Goal: Task Accomplishment & Management: Complete application form

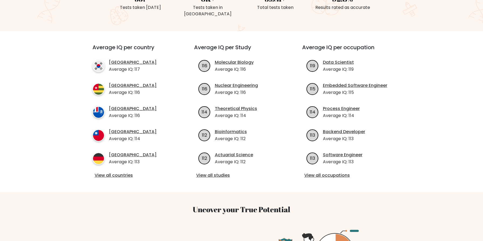
scroll to position [167, 0]
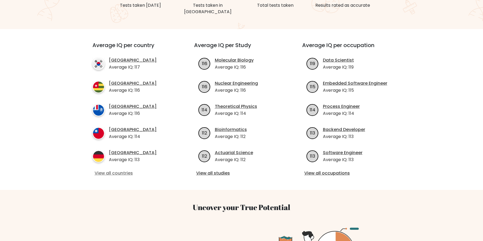
click at [115, 170] on link "View all countries" at bounding box center [134, 173] width 78 height 6
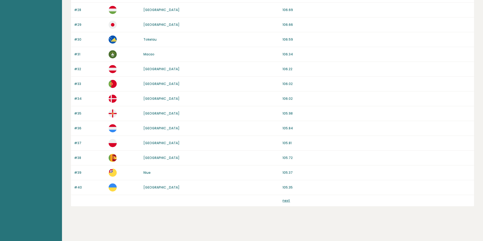
scroll to position [450, 0]
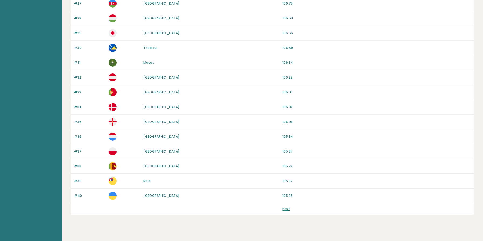
click at [285, 212] on div "next" at bounding box center [272, 209] width 403 height 11
click at [286, 209] on link "next" at bounding box center [286, 209] width 8 height 5
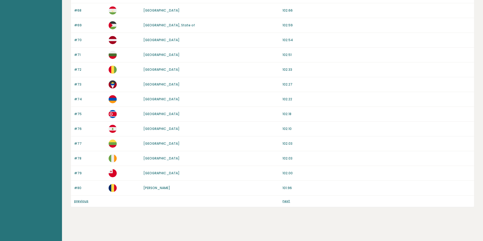
scroll to position [458, 0]
click at [289, 202] on link "next" at bounding box center [286, 201] width 8 height 5
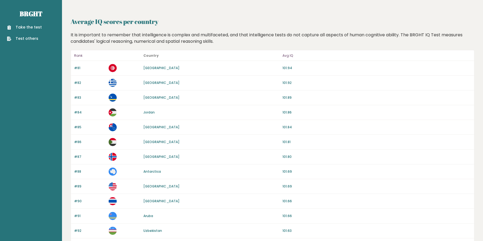
click at [38, 26] on link "Take the test" at bounding box center [24, 28] width 35 height 6
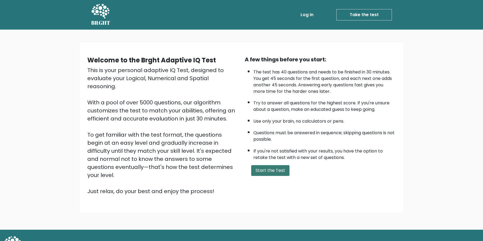
click at [273, 176] on button "Start the Test" at bounding box center [270, 170] width 38 height 11
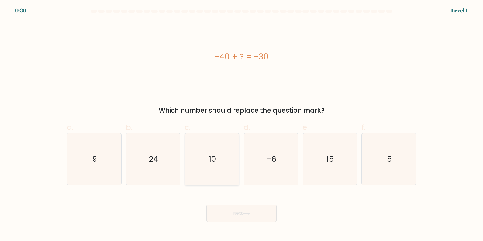
click at [213, 139] on icon "10" at bounding box center [212, 159] width 52 height 52
click at [241, 124] on input "c. 10" at bounding box center [241, 123] width 0 height 4
radio input "true"
click at [228, 211] on button "Next" at bounding box center [241, 213] width 70 height 17
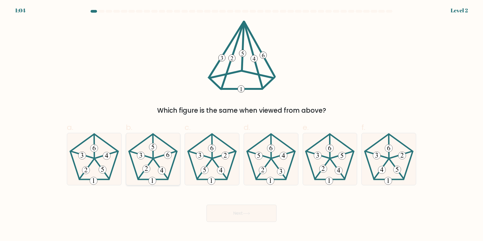
click at [160, 159] on icon at bounding box center [153, 159] width 52 height 52
click at [241, 124] on input "b." at bounding box center [241, 123] width 0 height 4
radio input "true"
click at [215, 207] on button "Next" at bounding box center [241, 213] width 70 height 17
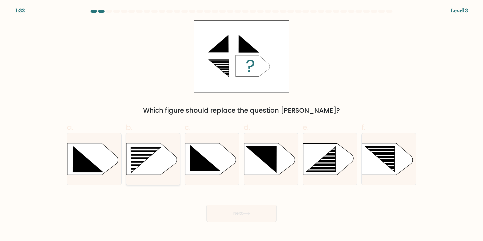
click at [150, 163] on rect at bounding box center [141, 164] width 43 height 2
click at [241, 124] on input "b." at bounding box center [241, 123] width 0 height 4
radio input "true"
click at [228, 214] on button "Next" at bounding box center [241, 213] width 70 height 17
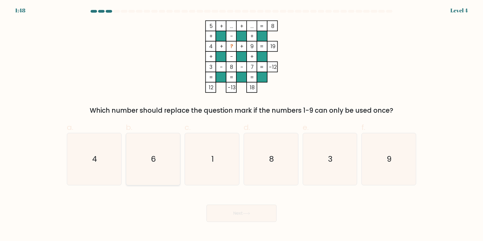
click at [157, 148] on icon "6" at bounding box center [153, 159] width 52 height 52
click at [241, 124] on input "b. 6" at bounding box center [241, 123] width 0 height 4
radio input "true"
click at [222, 212] on button "Next" at bounding box center [241, 213] width 70 height 17
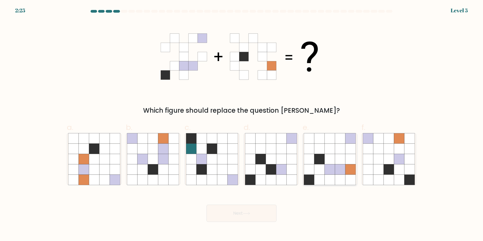
click at [312, 150] on icon at bounding box center [309, 149] width 10 height 10
click at [242, 124] on input "e." at bounding box center [241, 123] width 0 height 4
radio input "true"
click at [249, 217] on button "Next" at bounding box center [241, 213] width 70 height 17
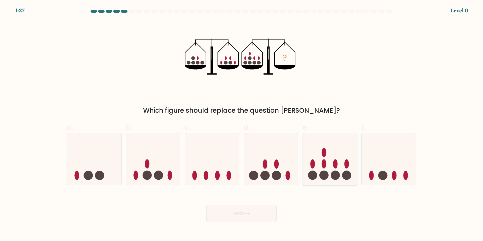
click at [322, 167] on ellipse at bounding box center [323, 164] width 5 height 9
click at [242, 124] on input "e." at bounding box center [241, 123] width 0 height 4
radio input "true"
click at [237, 216] on button "Next" at bounding box center [241, 213] width 70 height 17
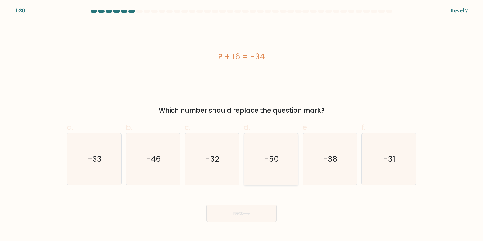
click at [295, 174] on icon "-50" at bounding box center [271, 159] width 52 height 52
click at [242, 124] on input "d. -50" at bounding box center [241, 123] width 0 height 4
radio input "true"
click at [234, 216] on button "Next" at bounding box center [241, 213] width 70 height 17
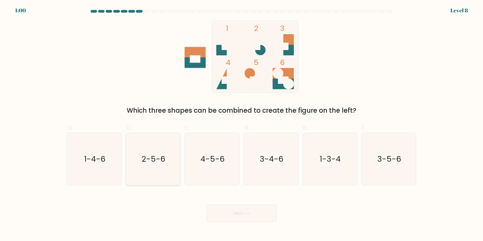
click at [157, 163] on icon "2-5-6" at bounding box center [153, 159] width 52 height 52
click at [241, 124] on input "b. 2-5-6" at bounding box center [241, 123] width 0 height 4
radio input "true"
click at [241, 212] on button "Next" at bounding box center [241, 213] width 70 height 17
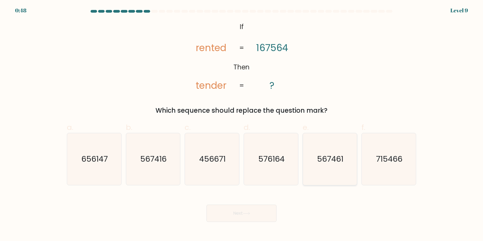
click at [334, 166] on icon "567461" at bounding box center [330, 159] width 52 height 52
click at [242, 124] on input "e. 567461" at bounding box center [241, 123] width 0 height 4
radio input "true"
click at [243, 216] on button "Next" at bounding box center [241, 213] width 70 height 17
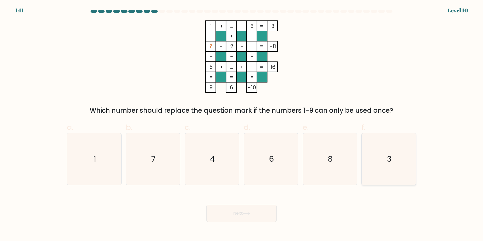
click at [365, 171] on icon "3" at bounding box center [389, 159] width 52 height 52
click at [242, 124] on input "f. 3" at bounding box center [241, 123] width 0 height 4
radio input "true"
click at [224, 212] on button "Next" at bounding box center [241, 213] width 70 height 17
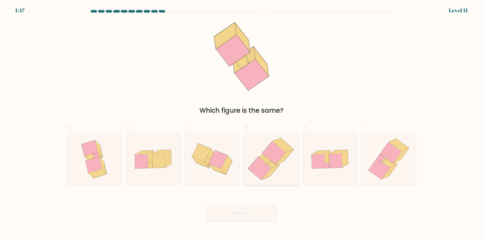
click at [268, 157] on icon at bounding box center [273, 153] width 23 height 23
click at [242, 124] on input "d." at bounding box center [241, 123] width 0 height 4
radio input "true"
click at [238, 217] on button "Next" at bounding box center [241, 213] width 70 height 17
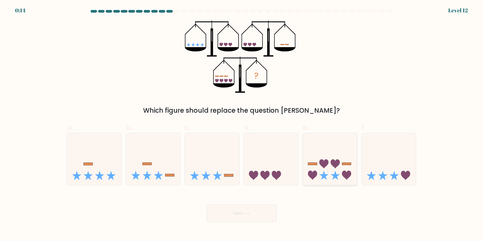
click at [330, 168] on icon at bounding box center [330, 159] width 54 height 45
click at [242, 124] on input "e." at bounding box center [241, 123] width 0 height 4
radio input "true"
click at [225, 226] on body "0:13 Level 12" at bounding box center [241, 120] width 483 height 241
click at [240, 206] on button "Next" at bounding box center [241, 213] width 70 height 17
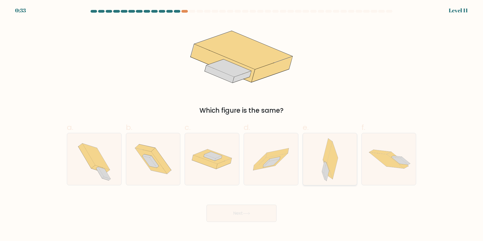
click at [331, 164] on icon at bounding box center [332, 161] width 11 height 38
click at [242, 124] on input "e." at bounding box center [241, 123] width 0 height 4
radio input "true"
click at [238, 220] on button "Next" at bounding box center [241, 213] width 70 height 17
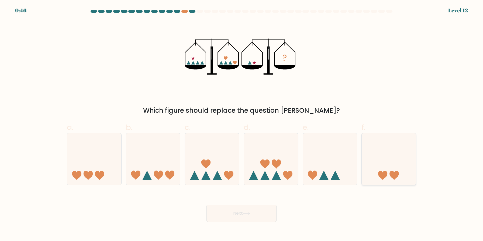
click at [380, 178] on icon at bounding box center [389, 159] width 54 height 45
click at [242, 124] on input "f." at bounding box center [241, 123] width 0 height 4
radio input "true"
click at [224, 220] on button "Next" at bounding box center [241, 213] width 70 height 17
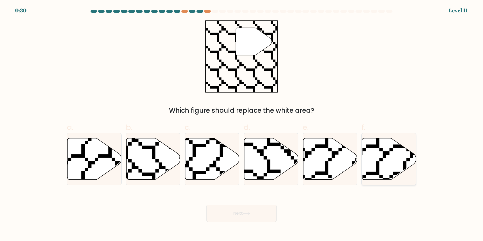
click at [383, 164] on icon at bounding box center [389, 158] width 54 height 41
click at [242, 124] on input "f." at bounding box center [241, 123] width 0 height 4
radio input "true"
click at [240, 215] on button "Next" at bounding box center [241, 213] width 70 height 17
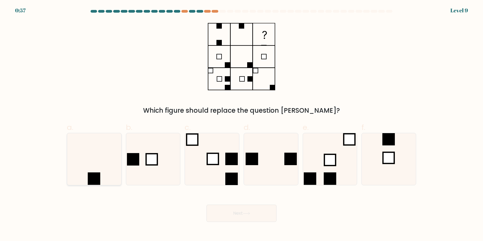
click at [89, 173] on rect at bounding box center [94, 179] width 12 height 12
click at [241, 124] on input "a." at bounding box center [241, 123] width 0 height 4
radio input "true"
click at [226, 219] on button "Next" at bounding box center [241, 213] width 70 height 17
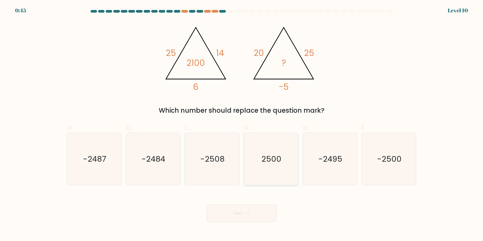
click at [262, 164] on icon "2500" at bounding box center [271, 159] width 52 height 52
click at [242, 124] on input "d. 2500" at bounding box center [241, 123] width 0 height 4
radio input "true"
click at [243, 214] on button "Next" at bounding box center [241, 213] width 70 height 17
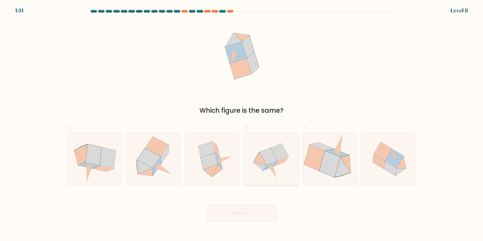
click at [273, 174] on icon at bounding box center [271, 159] width 52 height 52
click at [242, 124] on input "d." at bounding box center [241, 123] width 0 height 4
radio input "true"
click at [247, 218] on button "Next" at bounding box center [241, 213] width 70 height 17
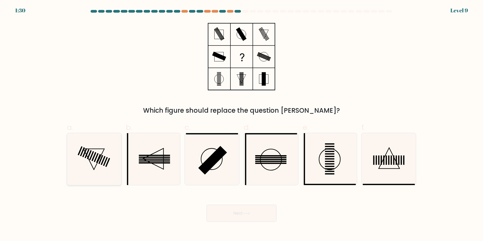
click at [94, 169] on icon at bounding box center [94, 159] width 21 height 21
click at [241, 124] on input "a." at bounding box center [241, 123] width 0 height 4
radio input "true"
click at [253, 213] on button "Next" at bounding box center [241, 213] width 70 height 17
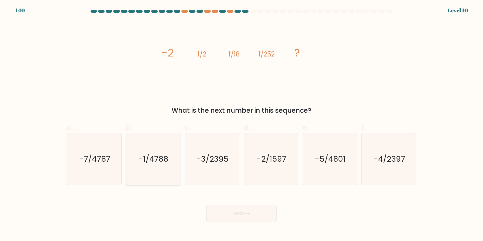
click at [164, 165] on icon "-1/4788" at bounding box center [153, 159] width 52 height 52
click at [241, 124] on input "b. -1/4788" at bounding box center [241, 123] width 0 height 4
radio input "true"
click at [249, 213] on icon at bounding box center [246, 213] width 7 height 3
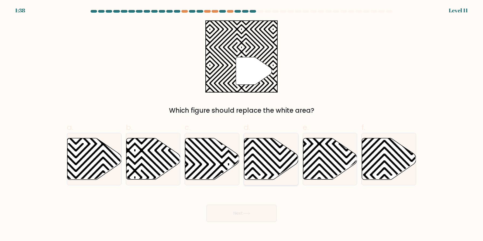
click at [260, 138] on div at bounding box center [271, 159] width 55 height 53
click at [242, 124] on input "d." at bounding box center [241, 123] width 0 height 4
radio input "true"
click at [144, 148] on icon at bounding box center [134, 177] width 109 height 109
click at [241, 124] on input "b." at bounding box center [241, 123] width 0 height 4
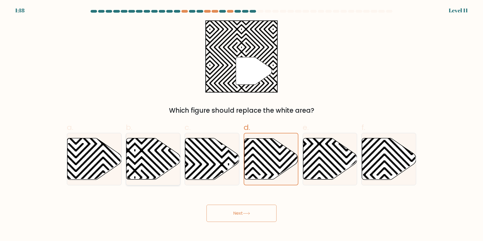
radio input "true"
click at [244, 218] on button "Next" at bounding box center [241, 213] width 70 height 17
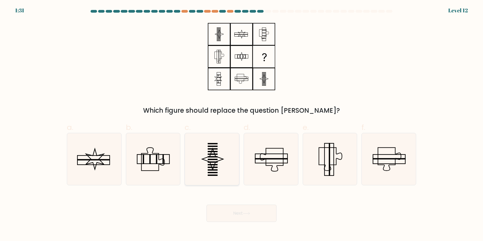
click at [219, 158] on icon at bounding box center [212, 159] width 21 height 21
click at [241, 124] on input "c." at bounding box center [241, 123] width 0 height 4
radio input "true"
click at [242, 216] on button "Next" at bounding box center [241, 213] width 70 height 17
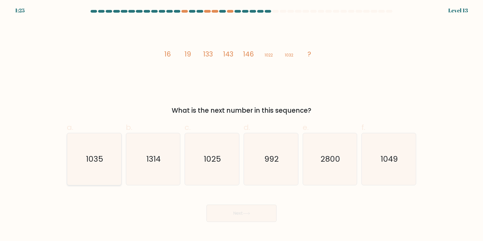
click at [80, 159] on icon "1035" at bounding box center [94, 159] width 52 height 52
click at [241, 124] on input "a. 1035" at bounding box center [241, 123] width 0 height 4
radio input "true"
click at [246, 210] on button "Next" at bounding box center [241, 213] width 70 height 17
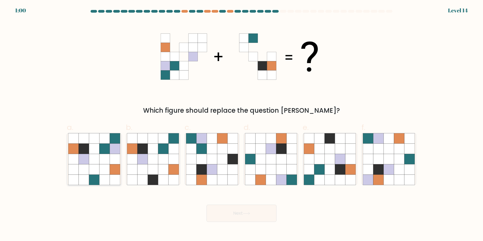
click at [101, 168] on icon at bounding box center [104, 170] width 10 height 10
click at [241, 124] on input "a." at bounding box center [241, 123] width 0 height 4
radio input "true"
click at [243, 216] on button "Next" at bounding box center [241, 213] width 70 height 17
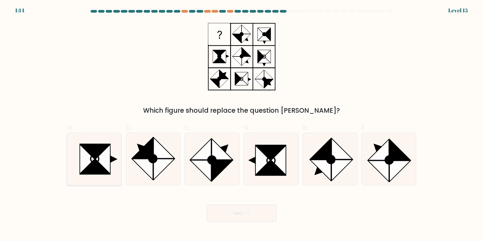
click at [97, 162] on icon at bounding box center [95, 159] width 8 height 8
click at [241, 124] on input "a." at bounding box center [241, 123] width 0 height 4
radio input "true"
click at [246, 215] on icon at bounding box center [246, 213] width 7 height 3
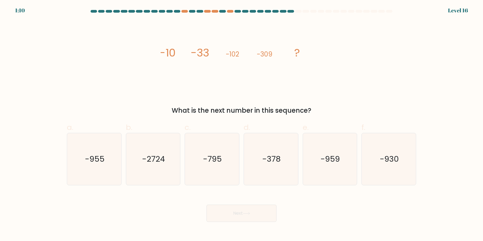
click at [276, 58] on icon "image/svg+xml -10 -33 -102 -309 ?" at bounding box center [242, 56] width 162 height 72
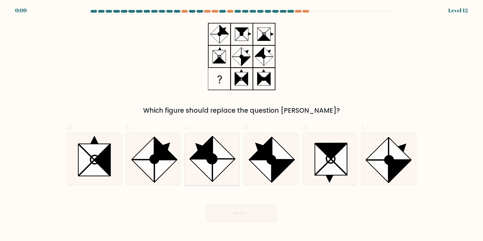
click at [212, 160] on ellipse at bounding box center [212, 159] width 14 height 14
click at [241, 124] on input "c." at bounding box center [241, 123] width 0 height 4
radio input "true"
click at [248, 216] on button "Next" at bounding box center [241, 213] width 70 height 17
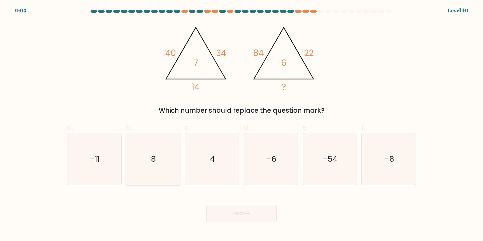
click at [140, 168] on icon "8" at bounding box center [153, 159] width 52 height 52
click at [241, 124] on input "b. 8" at bounding box center [241, 123] width 0 height 4
radio input "true"
click at [255, 214] on button "Next" at bounding box center [241, 213] width 70 height 17
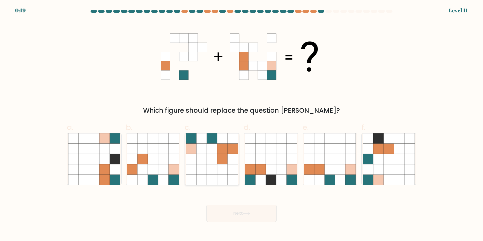
click at [217, 162] on icon at bounding box center [222, 159] width 10 height 10
click at [241, 124] on input "c." at bounding box center [241, 123] width 0 height 4
radio input "true"
click at [233, 211] on button "Next" at bounding box center [241, 213] width 70 height 17
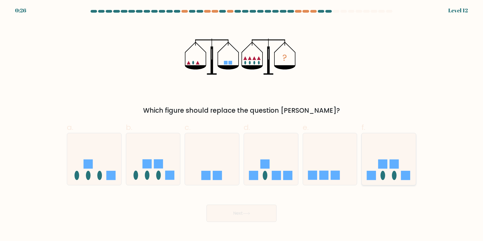
click at [397, 178] on icon at bounding box center [389, 159] width 54 height 45
click at [242, 124] on input "f." at bounding box center [241, 123] width 0 height 4
radio input "true"
click at [244, 212] on button "Next" at bounding box center [241, 213] width 70 height 17
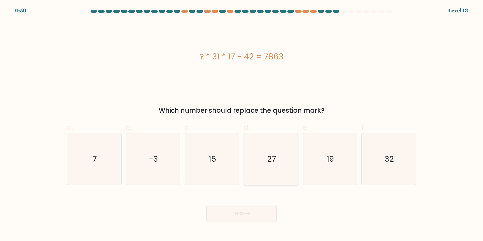
click at [268, 166] on icon "27" at bounding box center [271, 159] width 52 height 52
click at [242, 124] on input "d. 27" at bounding box center [241, 123] width 0 height 4
radio input "true"
click at [235, 217] on button "Next" at bounding box center [241, 213] width 70 height 17
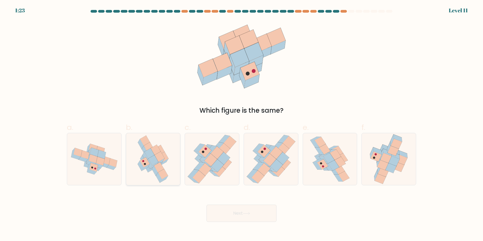
click at [147, 159] on icon at bounding box center [145, 157] width 6 height 10
click at [241, 124] on input "b." at bounding box center [241, 123] width 0 height 4
radio input "true"
click at [241, 217] on button "Next" at bounding box center [241, 213] width 70 height 17
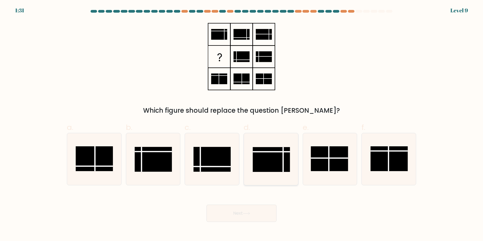
click at [266, 154] on rect at bounding box center [271, 159] width 37 height 25
click at [242, 124] on input "d." at bounding box center [241, 123] width 0 height 4
radio input "true"
click at [245, 216] on button "Next" at bounding box center [241, 213] width 70 height 17
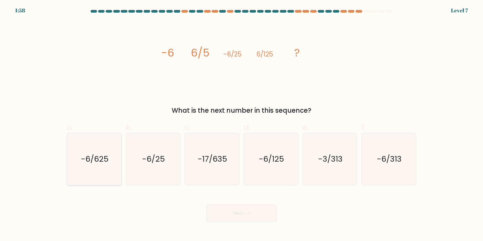
click at [109, 164] on icon "-6/625" at bounding box center [94, 159] width 52 height 52
click at [241, 124] on input "a. -6/625" at bounding box center [241, 123] width 0 height 4
radio input "true"
click at [249, 223] on body "1:55 Level 7" at bounding box center [241, 120] width 483 height 241
click at [248, 212] on button "Next" at bounding box center [241, 213] width 70 height 17
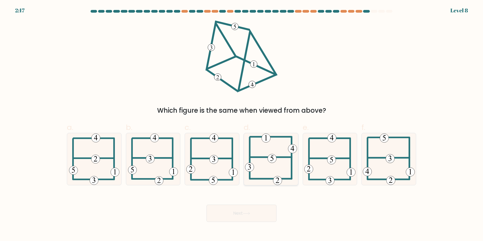
click at [269, 149] on icon at bounding box center [271, 159] width 52 height 52
click at [242, 124] on input "d." at bounding box center [241, 123] width 0 height 4
radio input "true"
click at [244, 216] on button "Next" at bounding box center [241, 213] width 70 height 17
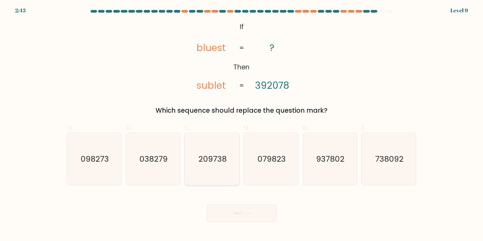
click at [221, 171] on icon "209738" at bounding box center [212, 159] width 52 height 52
click at [241, 124] on input "c. 209738" at bounding box center [241, 123] width 0 height 4
radio input "true"
click at [248, 215] on icon at bounding box center [246, 213] width 7 height 3
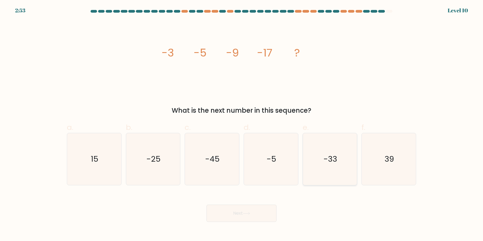
click at [335, 164] on icon "-33" at bounding box center [330, 159] width 52 height 52
click at [242, 124] on input "e. -33" at bounding box center [241, 123] width 0 height 4
radio input "true"
click at [245, 213] on icon at bounding box center [246, 213] width 7 height 3
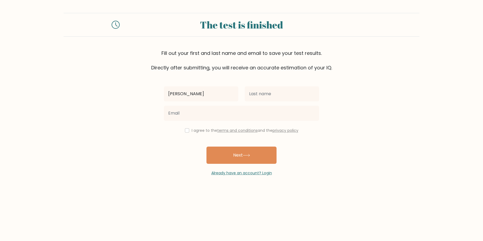
type input "[PERSON_NAME]"
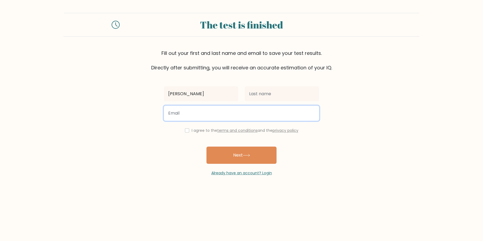
click at [242, 115] on input "email" at bounding box center [241, 113] width 155 height 15
type input "[PERSON_NAME][EMAIL_ADDRESS][DOMAIN_NAME]"
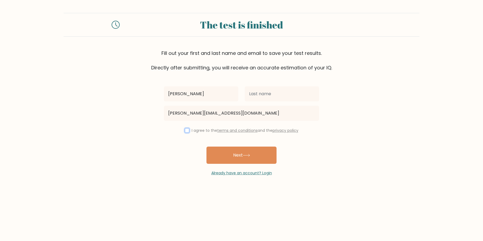
click at [187, 133] on input "checkbox" at bounding box center [187, 131] width 4 height 4
checkbox input "true"
click at [239, 157] on button "Next" at bounding box center [241, 155] width 70 height 17
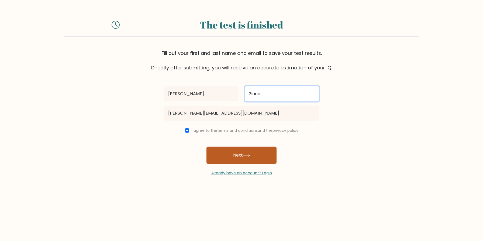
type input "Zinca"
click at [230, 158] on button "Next" at bounding box center [241, 155] width 70 height 17
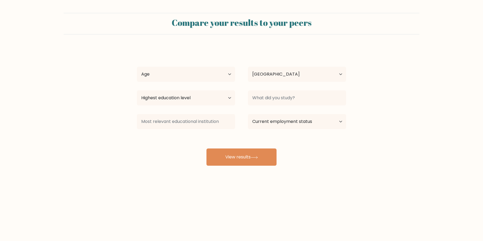
select select "BE"
click at [137, 67] on select "Age Under [DEMOGRAPHIC_DATA] [DEMOGRAPHIC_DATA] [DEMOGRAPHIC_DATA] [DEMOGRAPHIC…" at bounding box center [186, 74] width 98 height 15
select select "35_44"
click option "[DEMOGRAPHIC_DATA]" at bounding box center [0, 0] width 0 height 0
click at [137, 91] on select "Highest education level No schooling Primary Lower Secondary Upper Secondary Oc…" at bounding box center [186, 98] width 98 height 15
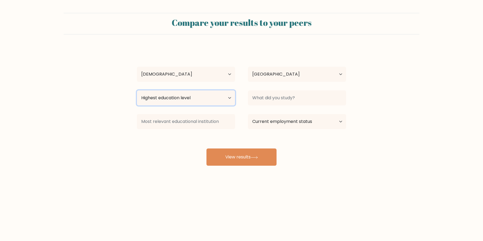
select select "masters_degree"
click option "Master's degree" at bounding box center [0, 0] width 0 height 0
click at [248, 114] on select "Current employment status Employed Student Retired Other / prefer not to answer" at bounding box center [297, 121] width 98 height 15
select select "other"
click option "Other / prefer not to answer" at bounding box center [0, 0] width 0 height 0
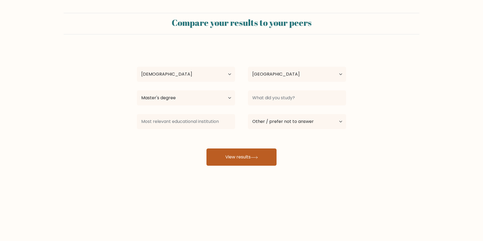
click at [255, 160] on button "View results" at bounding box center [241, 157] width 70 height 17
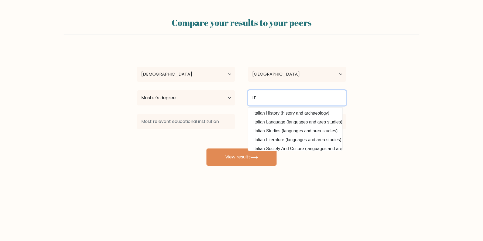
type input "I"
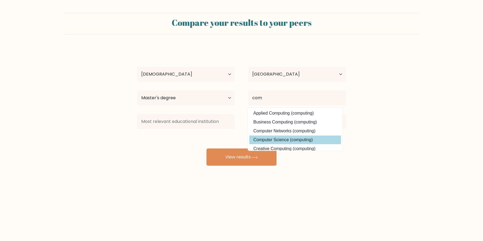
click at [276, 141] on option "Computer Science (computing)" at bounding box center [295, 140] width 92 height 9
type input "Computer Science"
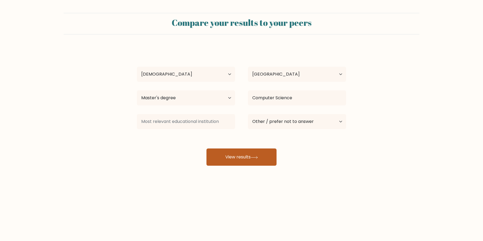
click at [239, 162] on button "View results" at bounding box center [241, 157] width 70 height 17
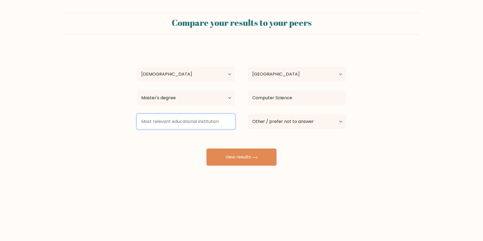
click at [208, 124] on input at bounding box center [186, 121] width 98 height 15
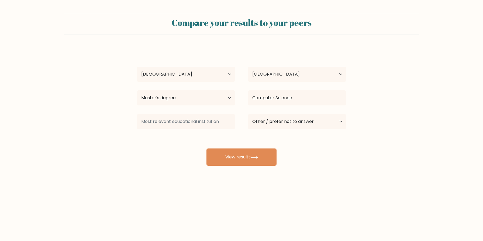
click at [169, 133] on div "[PERSON_NAME] Age Under [DEMOGRAPHIC_DATA] [DEMOGRAPHIC_DATA] [DEMOGRAPHIC_DATA…" at bounding box center [242, 106] width 216 height 119
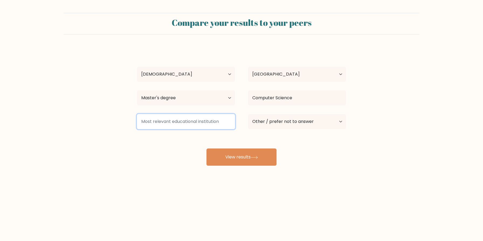
click at [173, 125] on input at bounding box center [186, 121] width 98 height 15
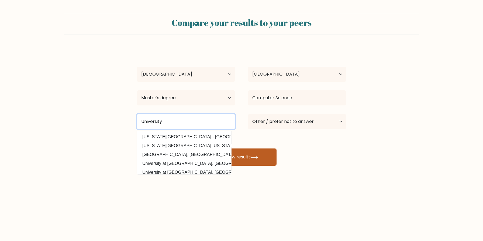
type input "University"
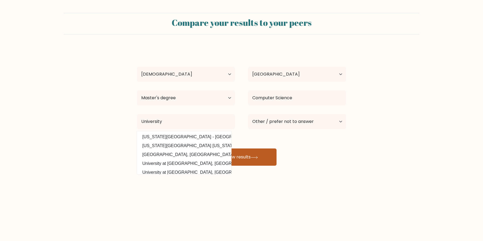
click at [243, 157] on button "View results" at bounding box center [241, 157] width 70 height 17
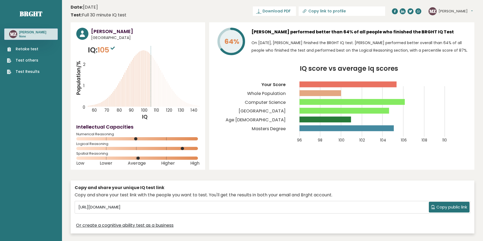
click at [137, 138] on circle at bounding box center [136, 138] width 3 height 3
click at [278, 14] on link "Download PDF" at bounding box center [274, 10] width 43 height 9
click at [34, 59] on link "Test others" at bounding box center [23, 61] width 33 height 6
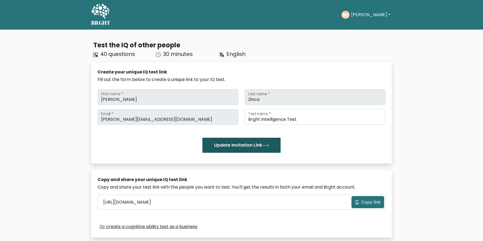
click at [260, 147] on button "Update Invitation Link" at bounding box center [241, 145] width 78 height 15
click at [375, 203] on span "Copy link" at bounding box center [370, 202] width 19 height 6
